Goal: Communication & Community: Participate in discussion

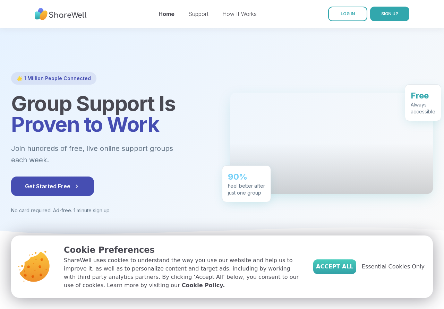
click at [332, 268] on span "Accept All" at bounding box center [334, 266] width 37 height 8
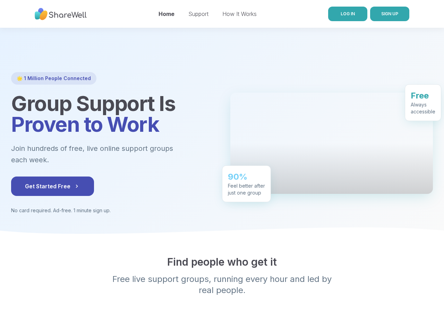
click at [346, 18] on link "LOG IN" at bounding box center [347, 14] width 39 height 15
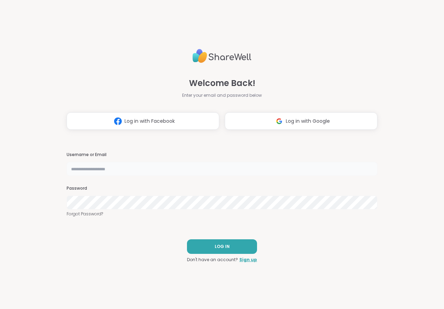
click at [106, 167] on input "text" at bounding box center [222, 169] width 310 height 14
type input "*****"
click at [211, 243] on button "LOG IN" at bounding box center [222, 246] width 70 height 15
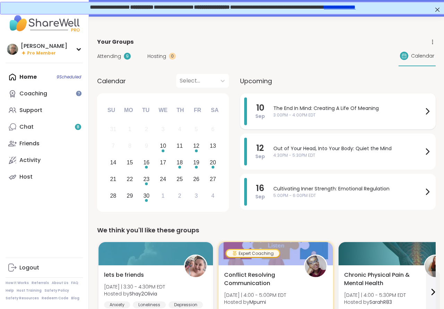
click at [325, 107] on span "The End In Mind: Creating A Life Of Meaning" at bounding box center [348, 108] width 150 height 7
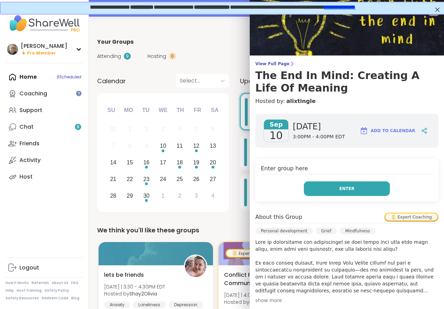
click at [337, 187] on button "Enter" at bounding box center [347, 188] width 86 height 15
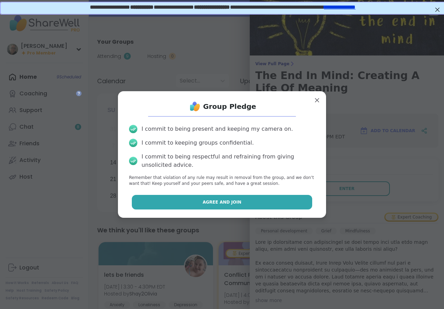
click at [239, 204] on button "Agree and Join" at bounding box center [222, 202] width 181 height 15
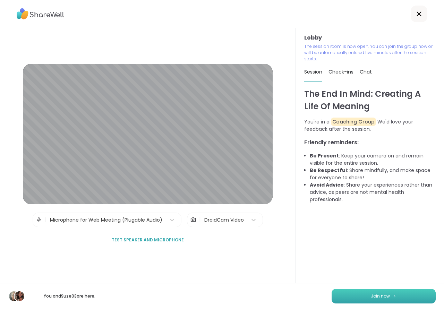
click at [353, 295] on button "Join now" at bounding box center [383, 296] width 104 height 15
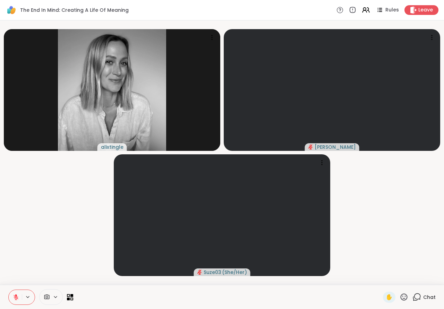
click at [30, 296] on button at bounding box center [28, 297] width 13 height 6
click at [116, 269] on div "Select..." at bounding box center [112, 272] width 20 height 8
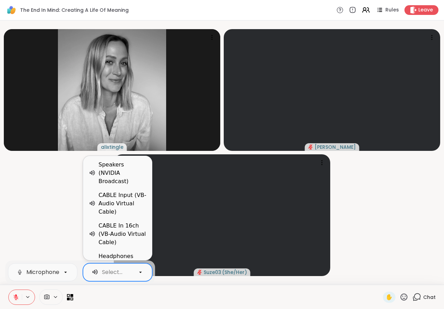
scroll to position [175, 0]
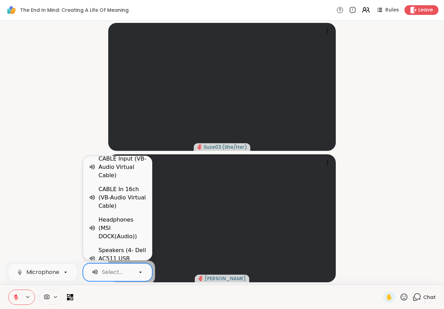
click at [131, 246] on div "Speakers (4- Dell AC511 USB SoundBar)" at bounding box center [122, 258] width 48 height 25
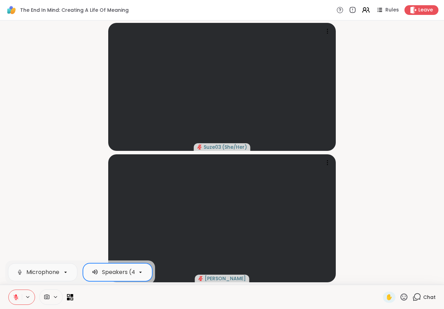
scroll to position [0, 63]
click at [114, 268] on div "Speakers (4- Dell AC511 USB SoundBar)" at bounding box center [92, 272] width 108 height 8
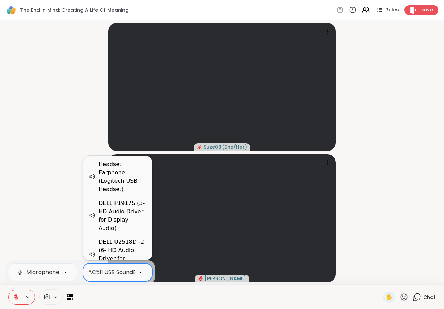
scroll to position [165, 0]
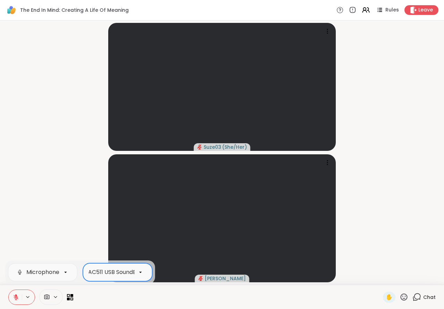
click at [114, 268] on div "Speakers (4- Dell AC511 USB SoundBar)" at bounding box center [92, 272] width 108 height 8
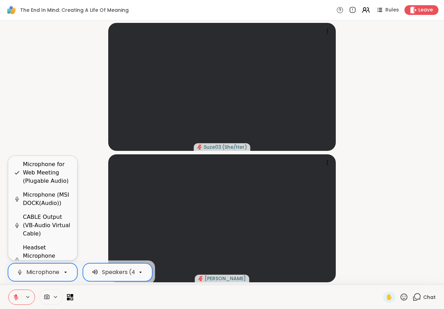
scroll to position [0, 84]
click at [64, 270] on icon at bounding box center [65, 272] width 6 height 6
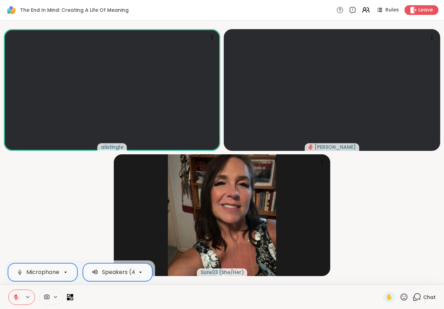
click at [17, 295] on icon at bounding box center [16, 297] width 6 height 6
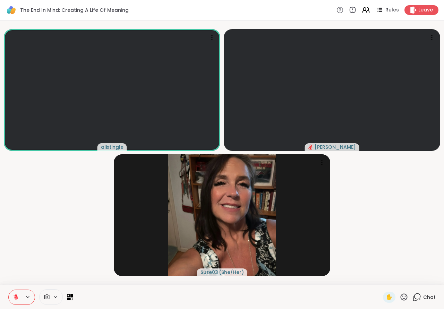
click at [418, 299] on icon at bounding box center [416, 296] width 9 height 9
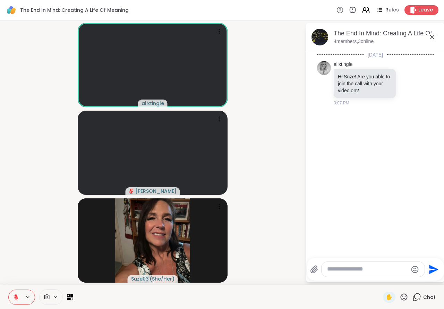
click at [334, 271] on textarea "Type your message" at bounding box center [367, 268] width 81 height 7
type textarea "**********"
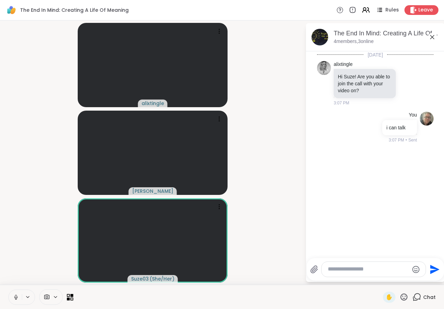
click at [70, 296] on icon at bounding box center [68, 295] width 3 height 3
